Goal: Information Seeking & Learning: Learn about a topic

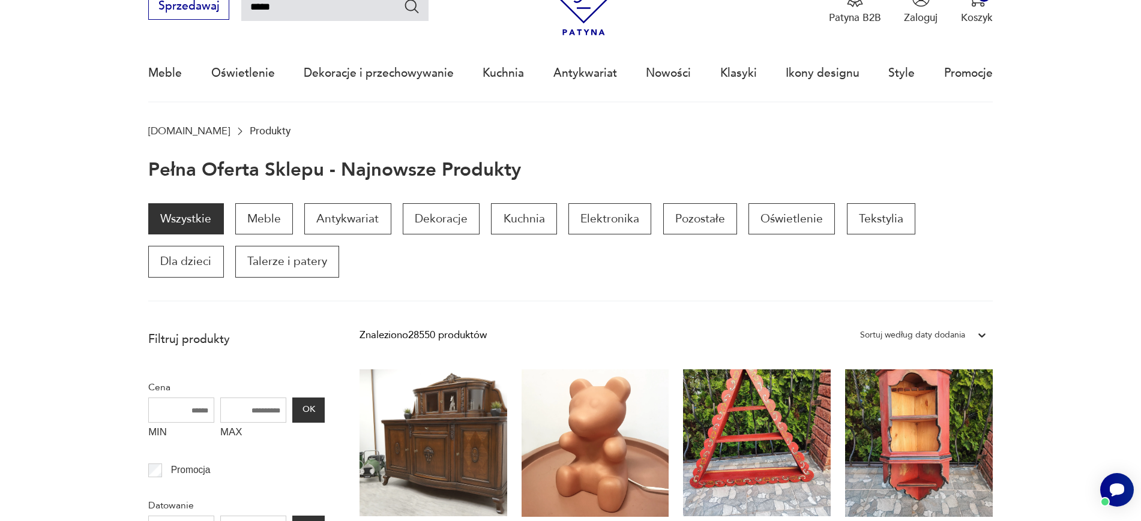
type input "*****"
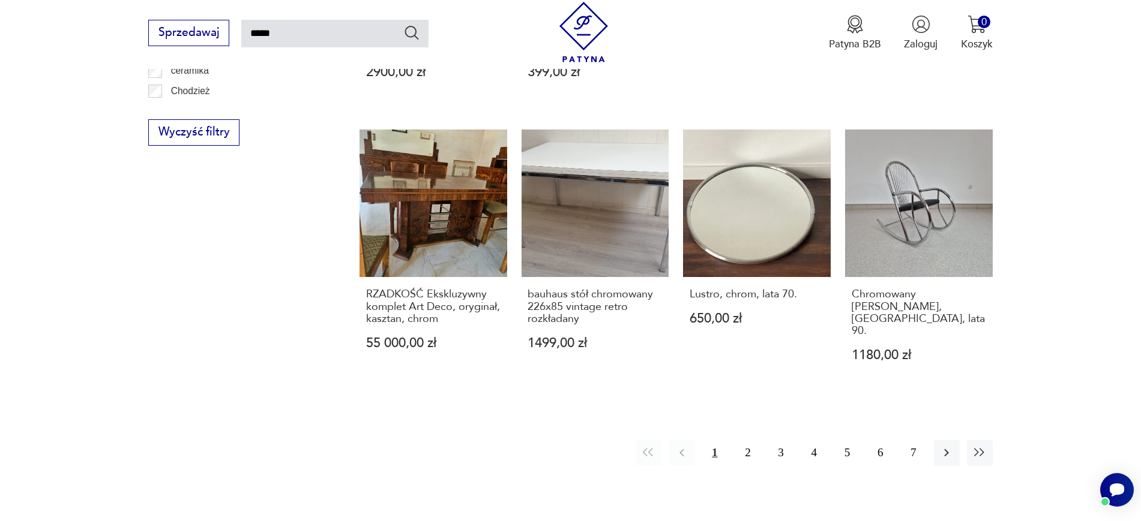
scroll to position [1030, 0]
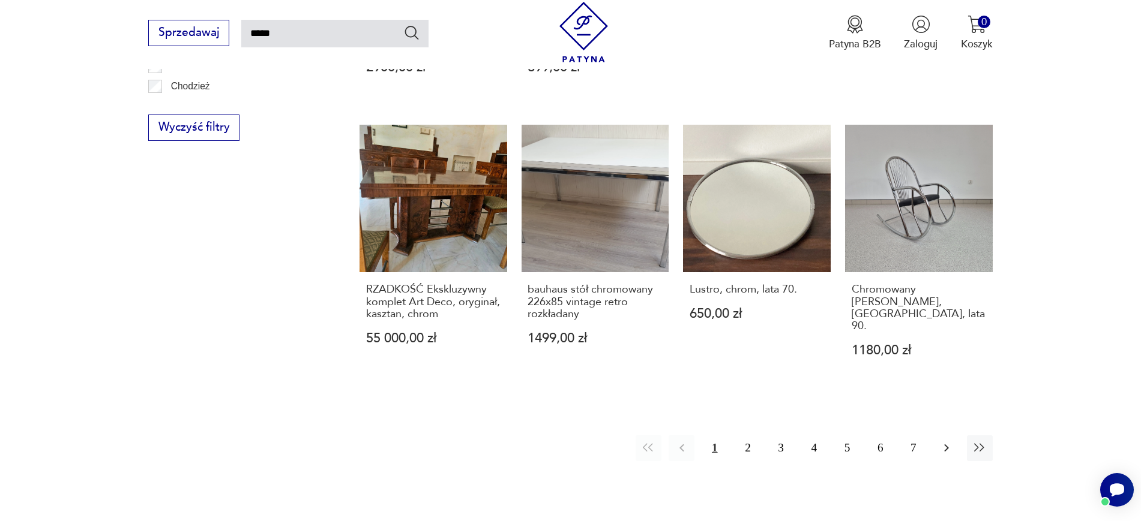
click at [912, 416] on button "button" at bounding box center [947, 449] width 26 height 26
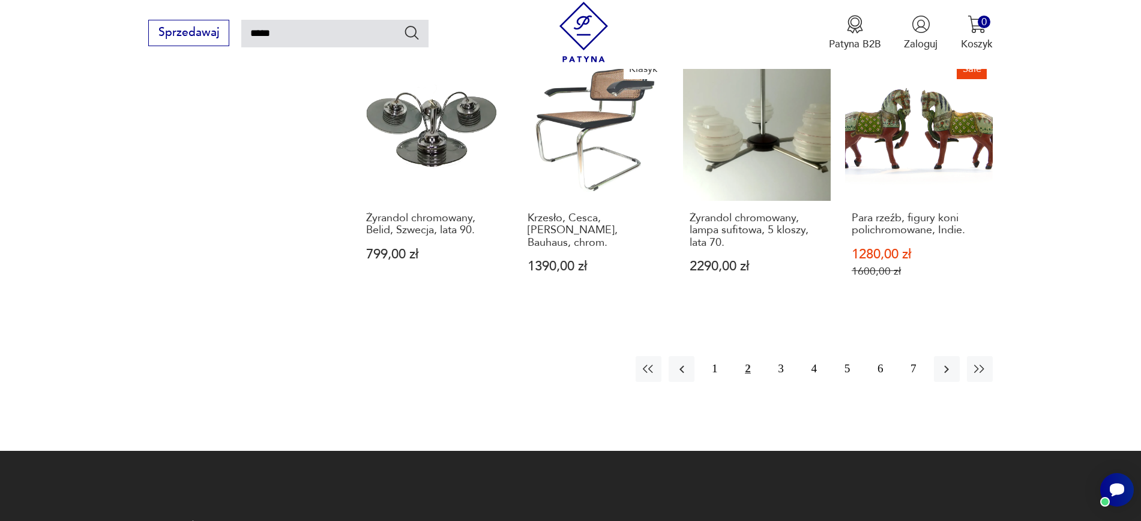
scroll to position [1273, 0]
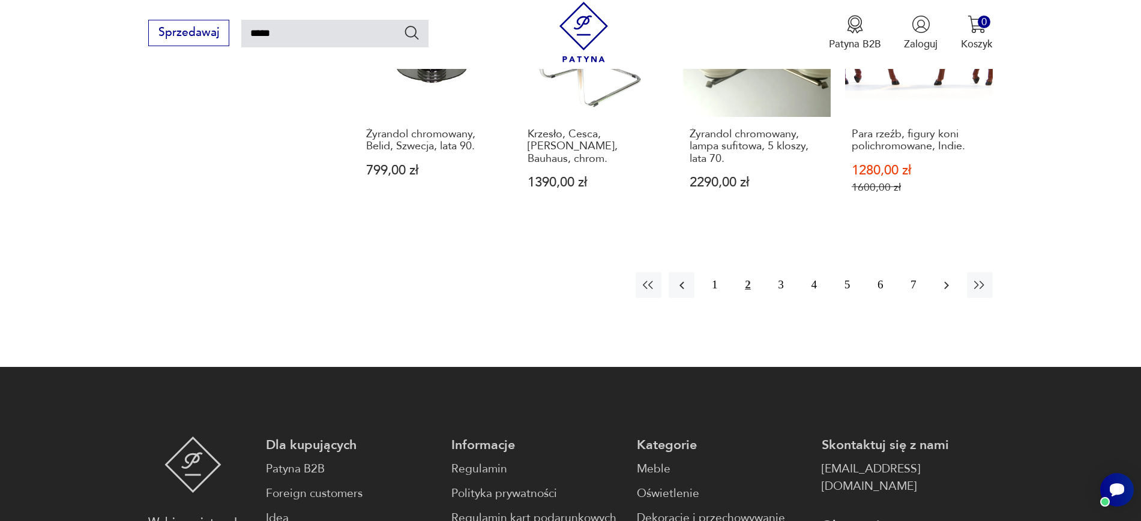
click at [912, 272] on button "button" at bounding box center [947, 285] width 26 height 26
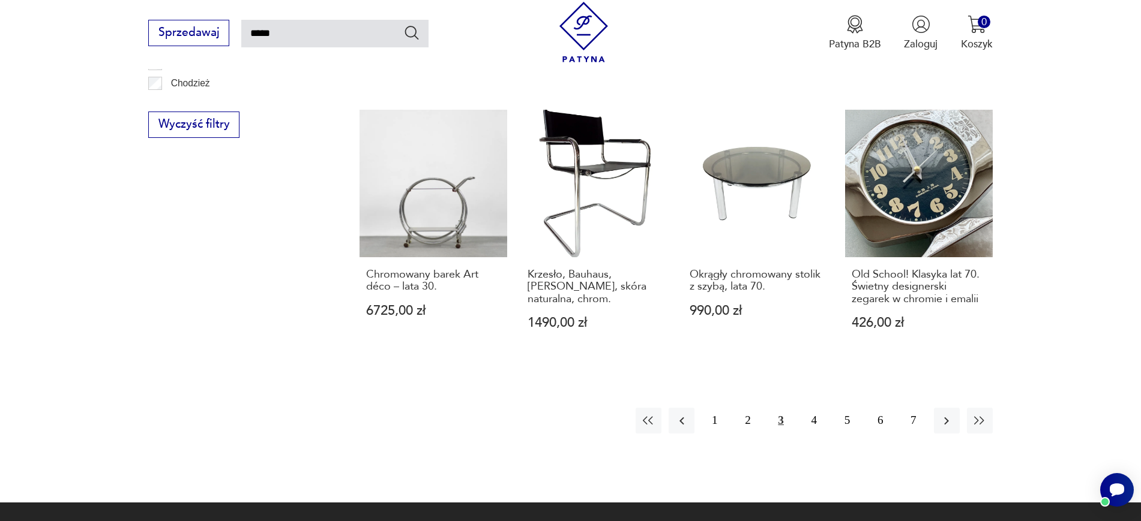
scroll to position [1059, 0]
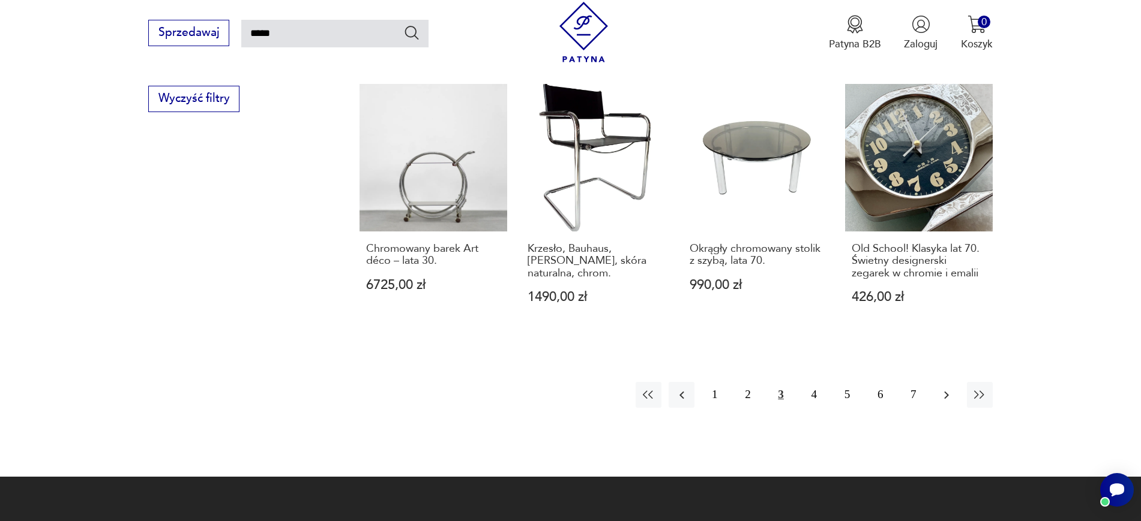
click at [912, 388] on icon "button" at bounding box center [946, 395] width 14 height 14
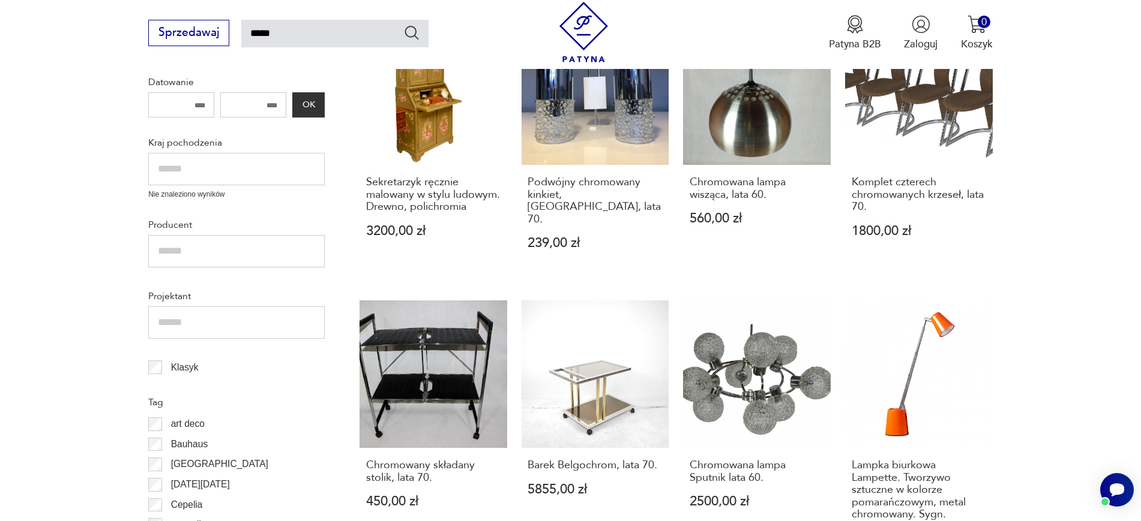
scroll to position [490, 0]
